Goal: Navigation & Orientation: Find specific page/section

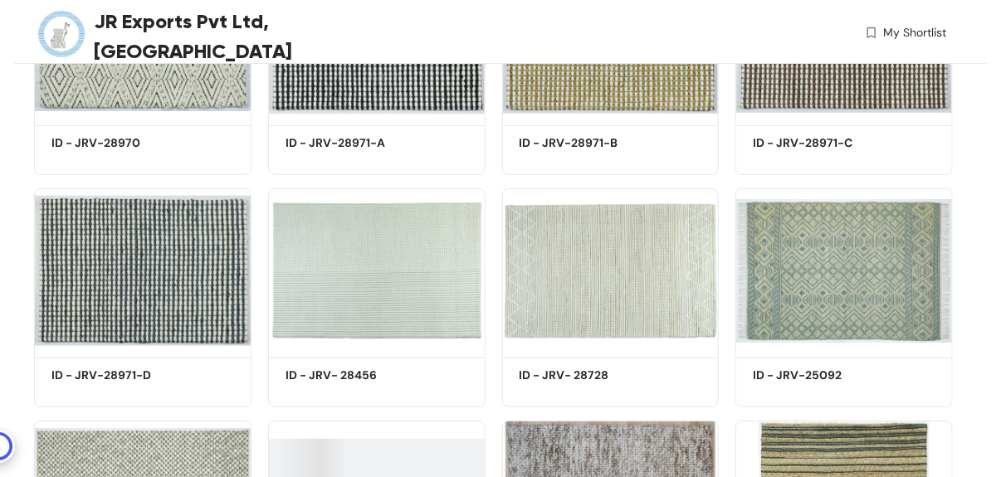
scroll to position [5089, 0]
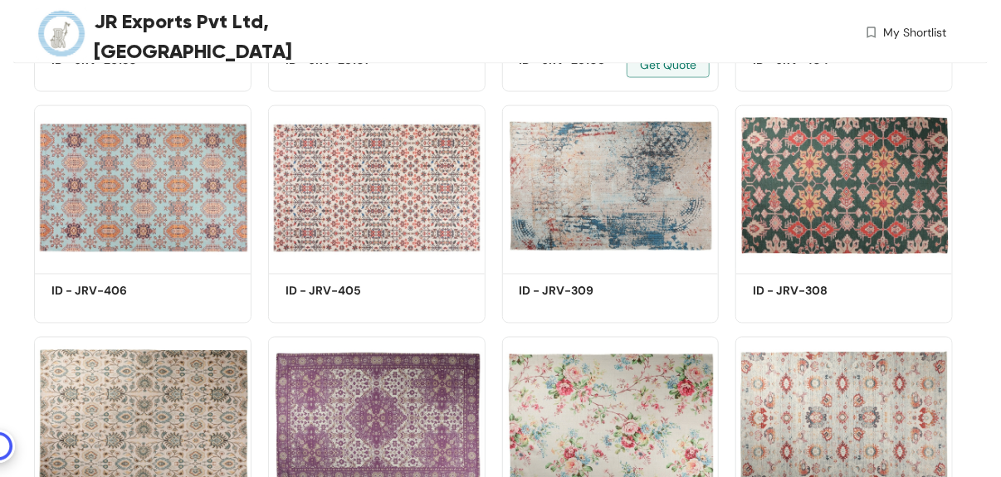
scroll to position [3540, 0]
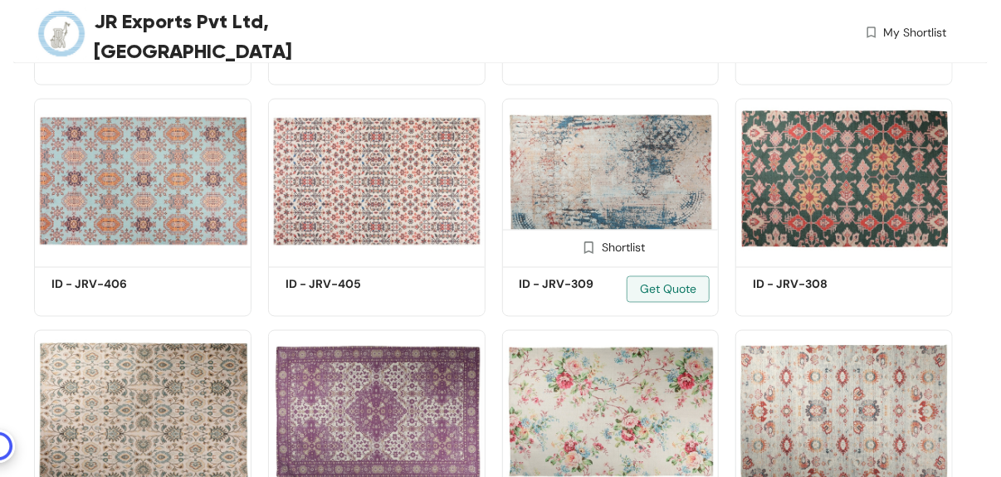
click at [719, 213] on div "Shortlist ID - JRV-309 Get Quote" at bounding box center [610, 208] width 217 height 218
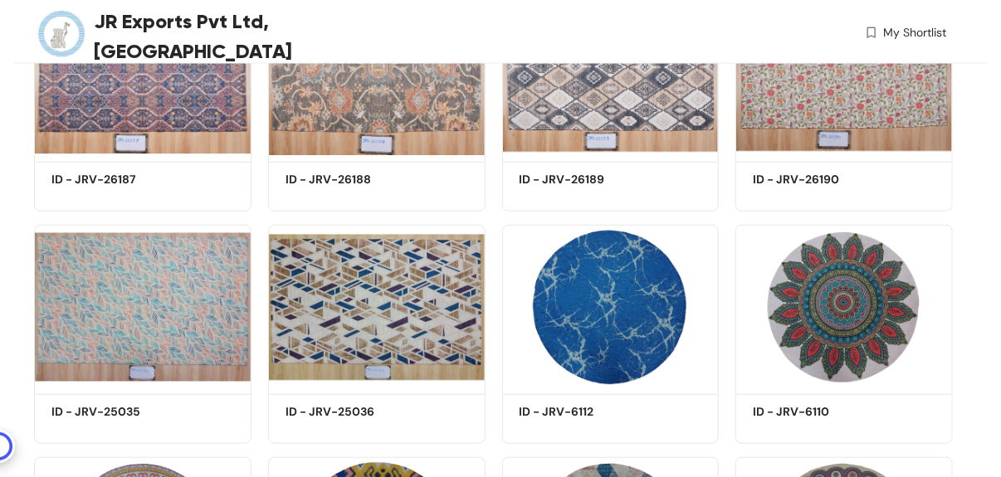
scroll to position [0, 0]
